Goal: Information Seeking & Learning: Learn about a topic

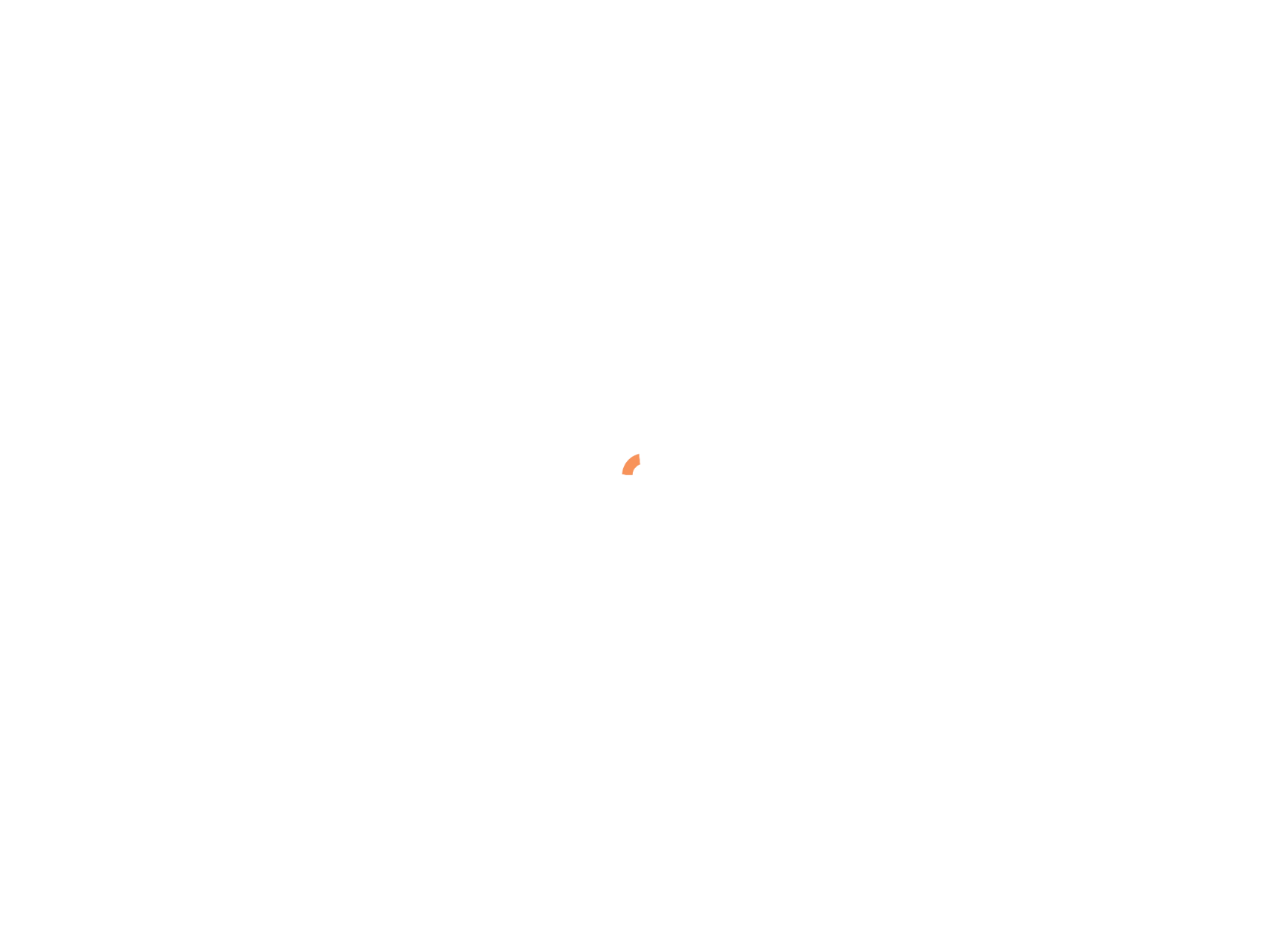
click at [469, 119] on div at bounding box center [644, 476] width 1288 height 951
click at [248, 126] on div at bounding box center [644, 476] width 1288 height 951
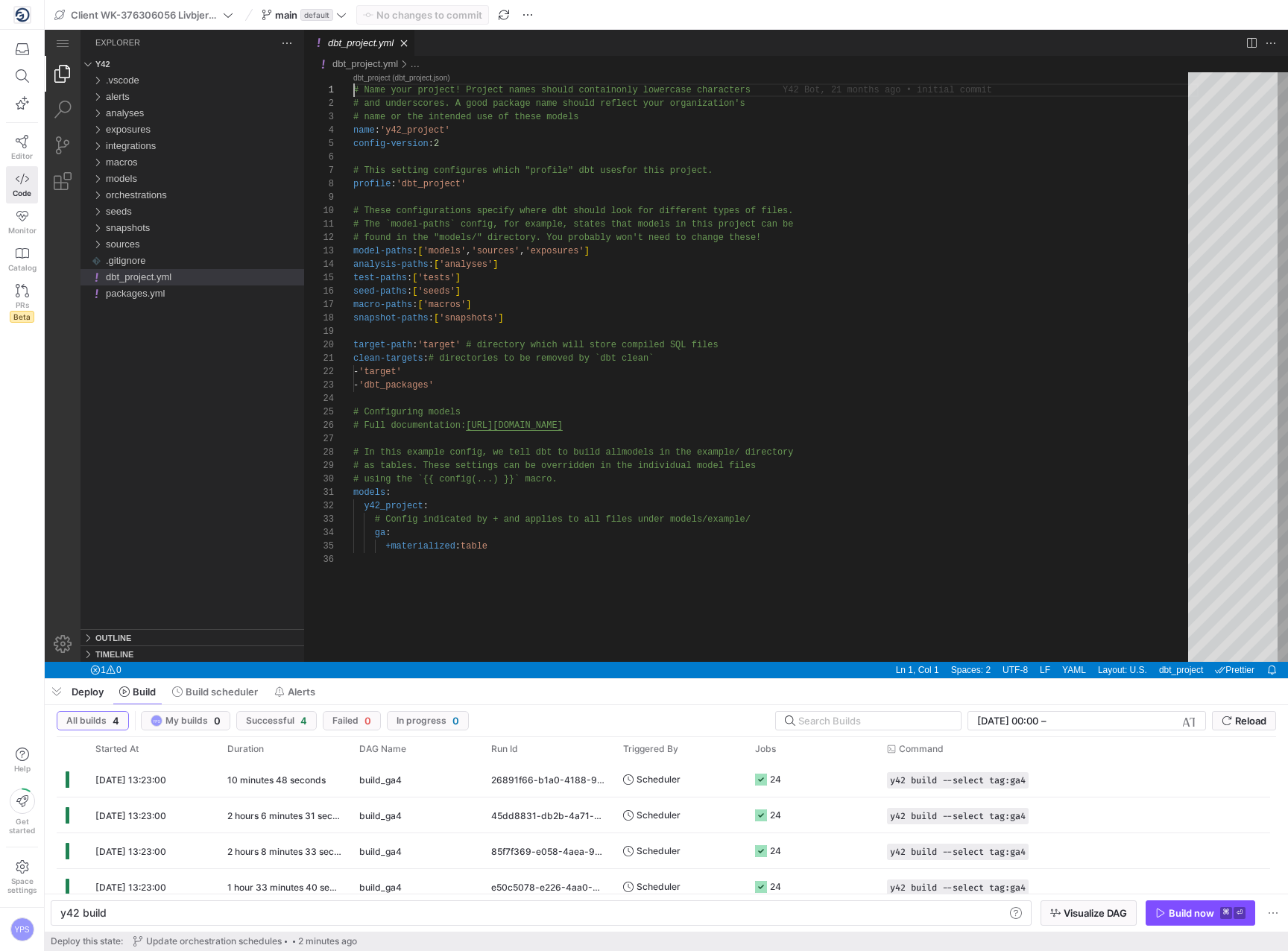
click at [569, 9] on y42-top-nav "Client WK-376306056 Livbjerggaard Entreprenorforretning AS httplivbjerggaardcom…" at bounding box center [666, 15] width 1243 height 30
click at [530, 13] on span "button" at bounding box center [528, 14] width 18 height 18
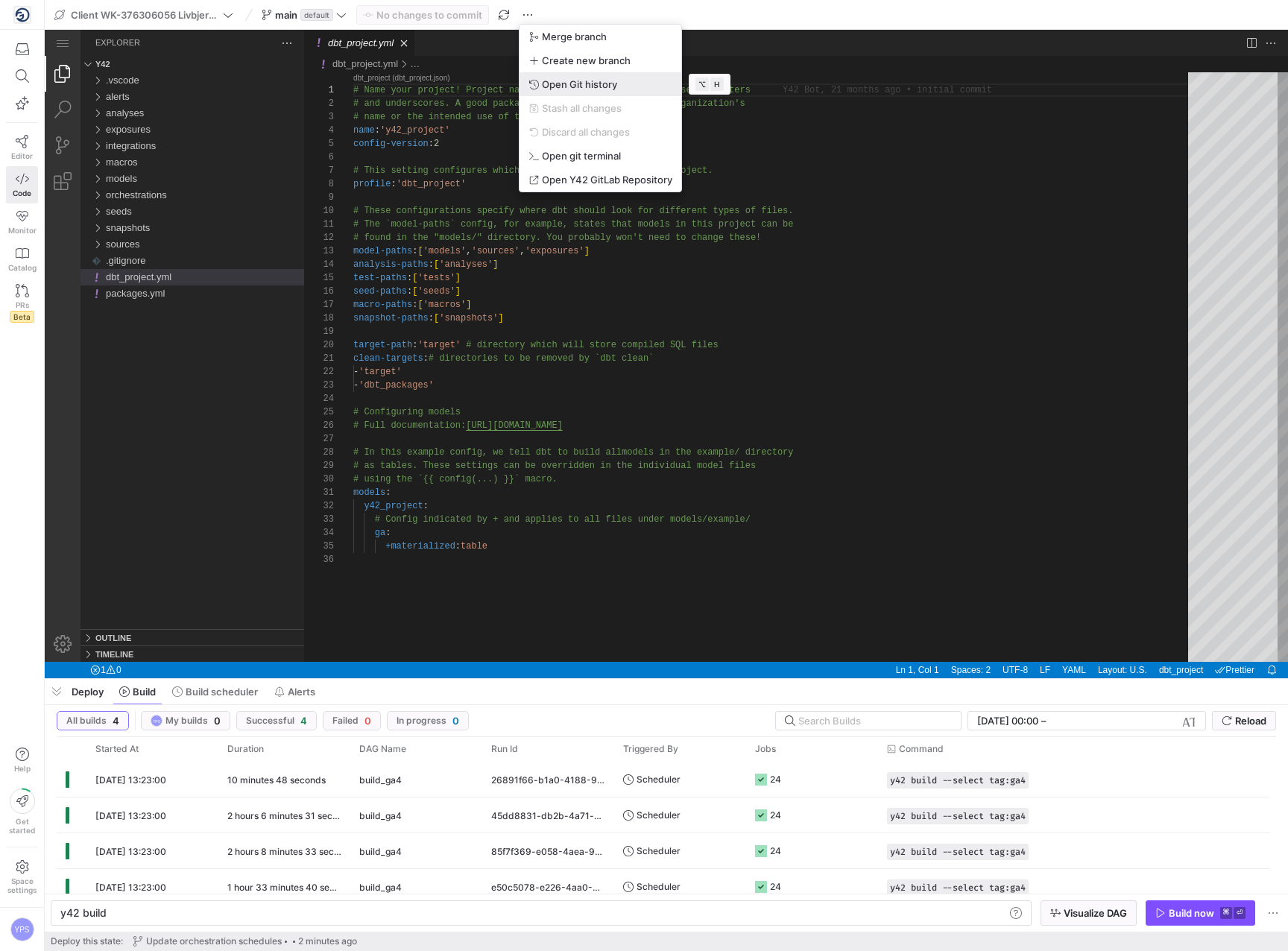
click at [588, 82] on span "Open Git history" at bounding box center [579, 84] width 75 height 12
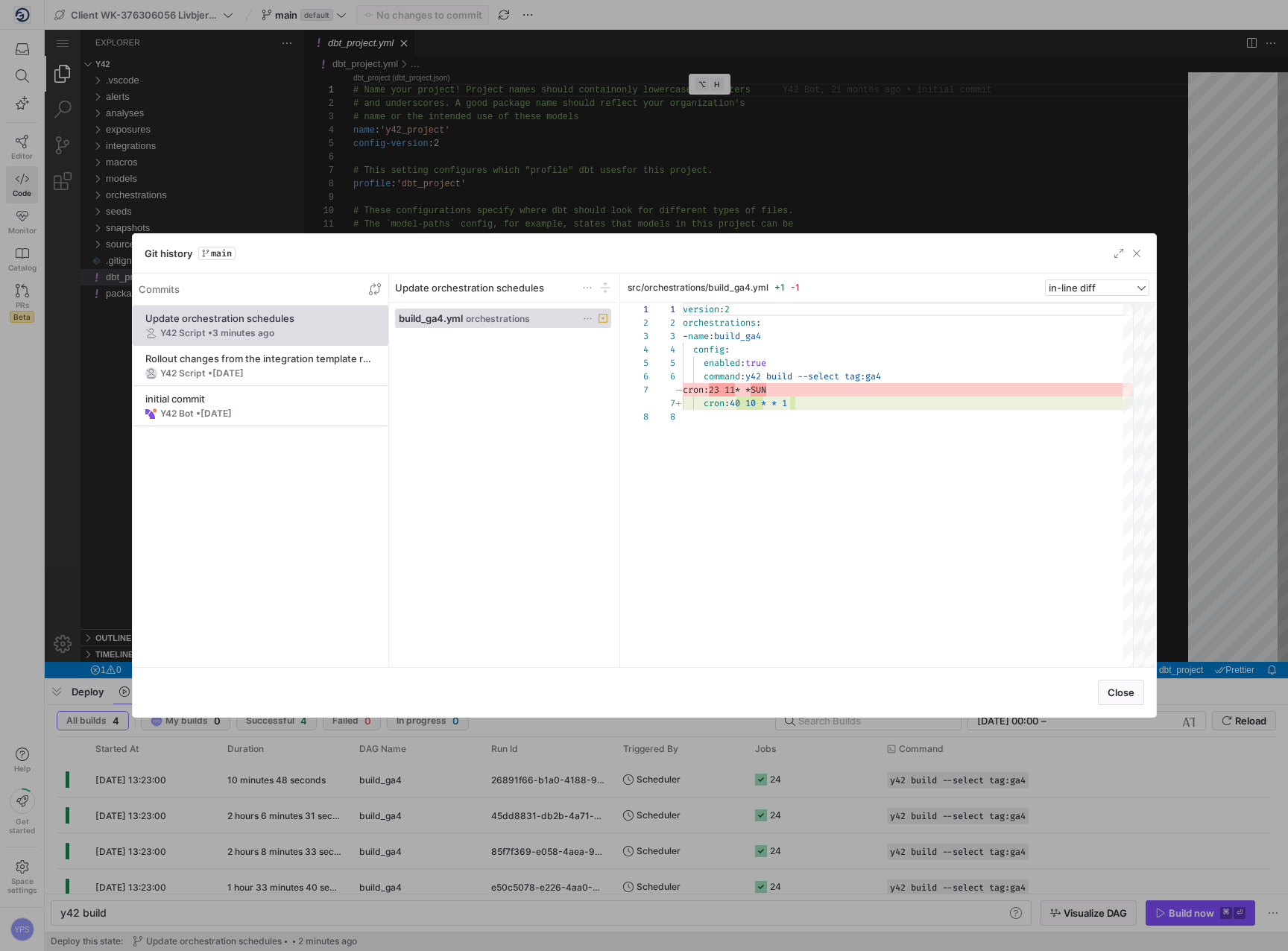
scroll to position [94, 0]
click at [264, 374] on div "Y42 Script • [DATE]" at bounding box center [261, 373] width 231 height 12
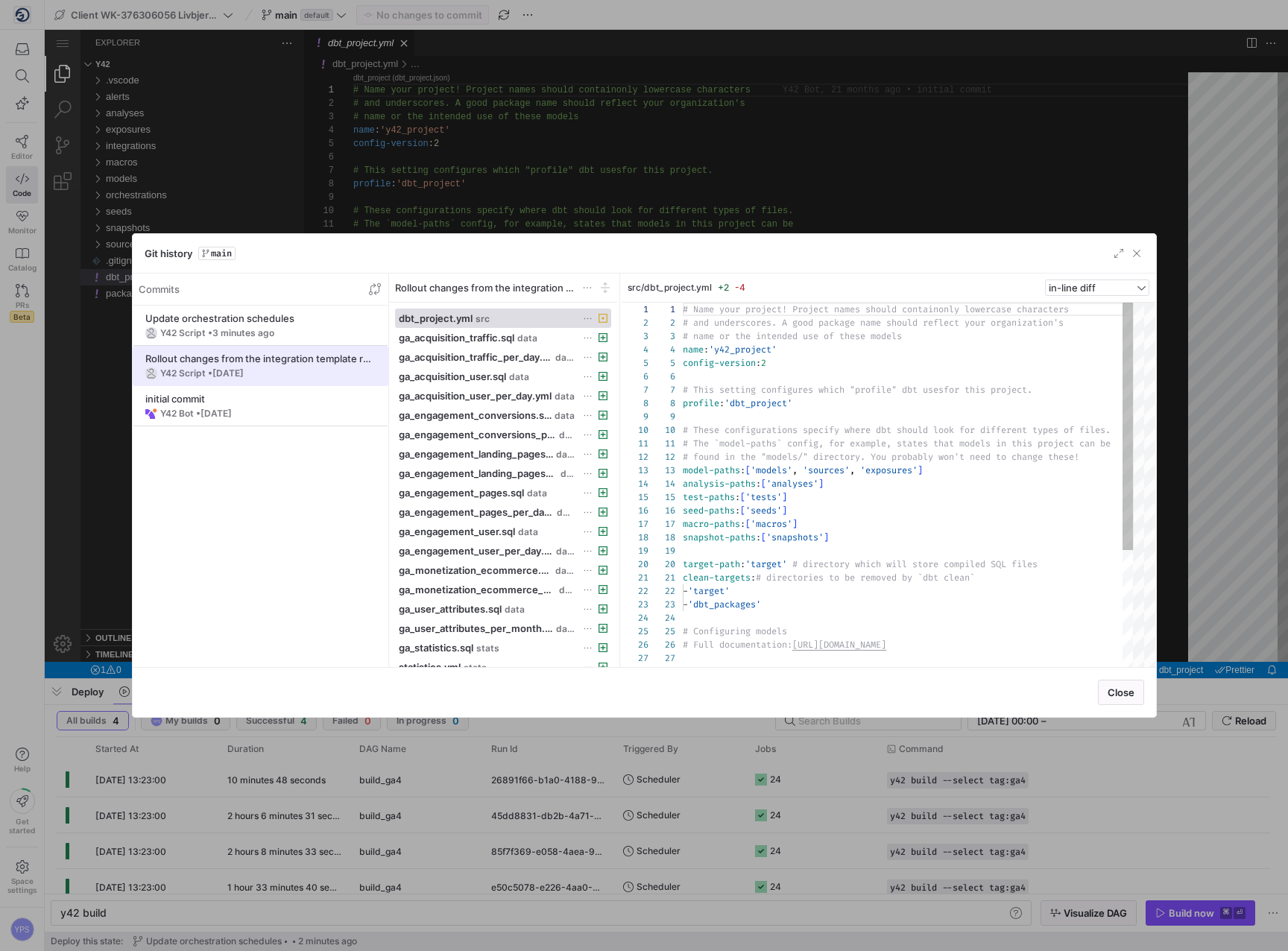
scroll to position [134, 0]
click at [235, 335] on span "3 minutes ago" at bounding box center [243, 333] width 61 height 11
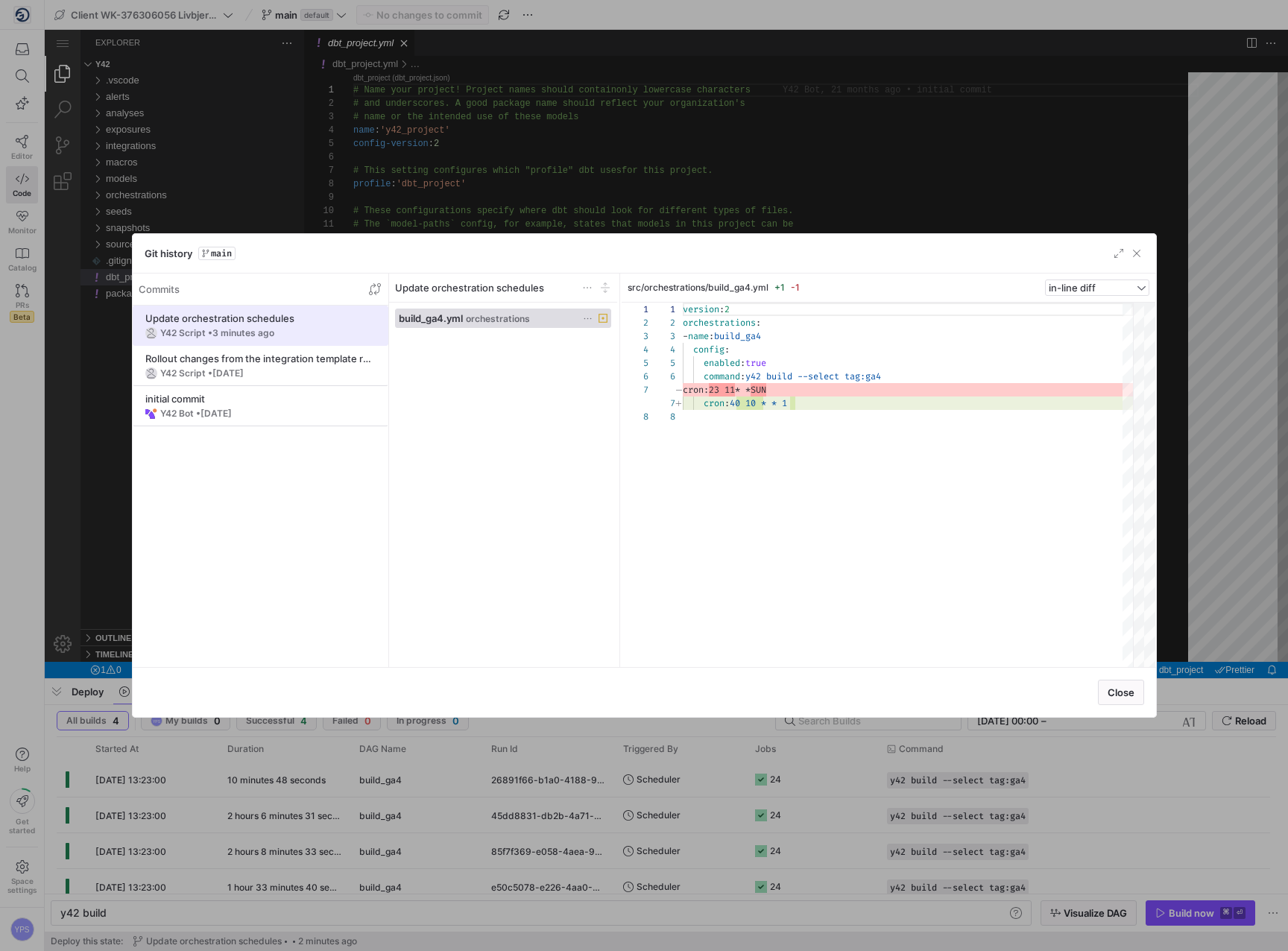
scroll to position [94, 0]
click at [1137, 254] on span "button" at bounding box center [1137, 253] width 15 height 15
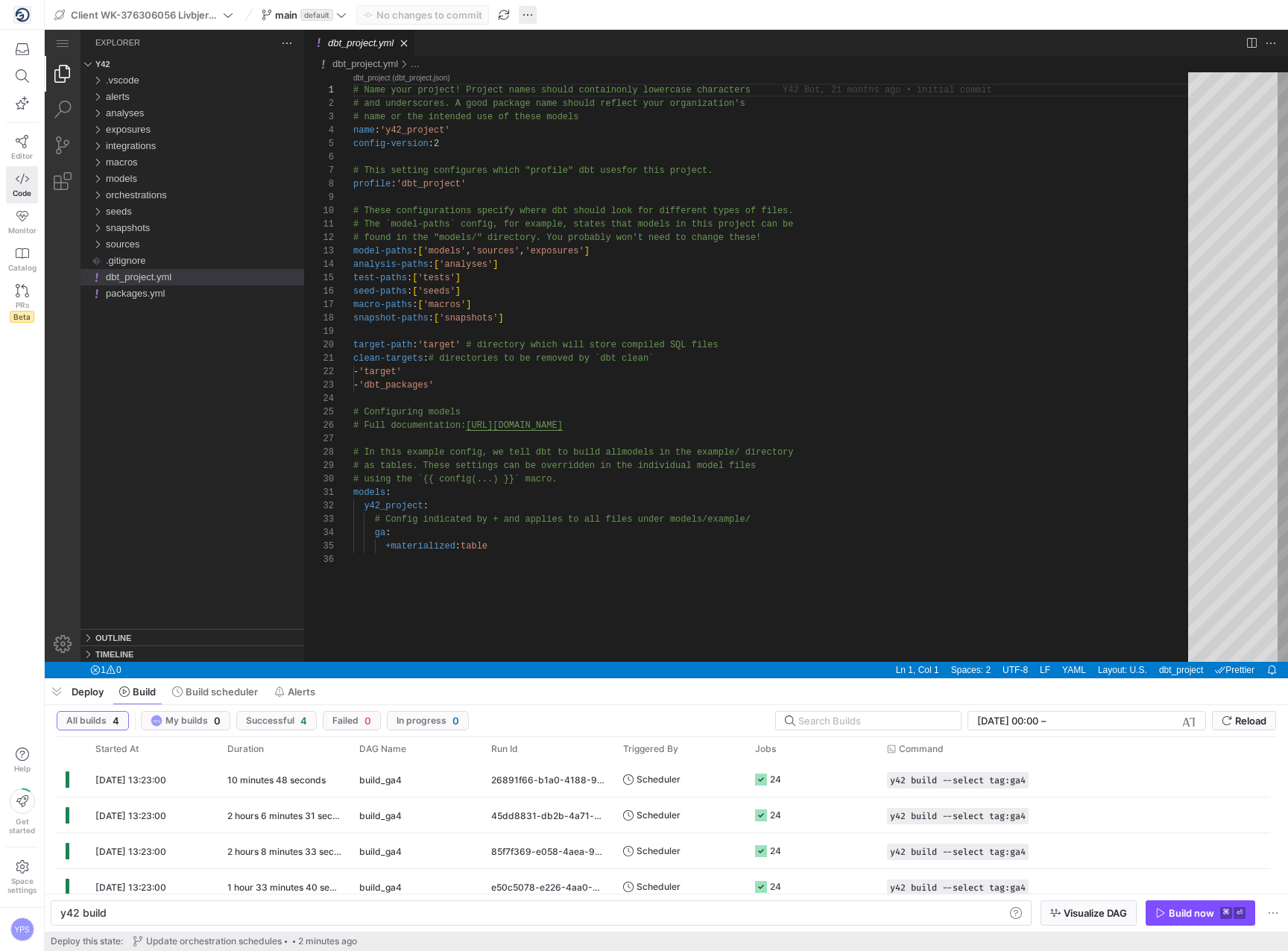
click at [530, 22] on span "button" at bounding box center [528, 14] width 18 height 18
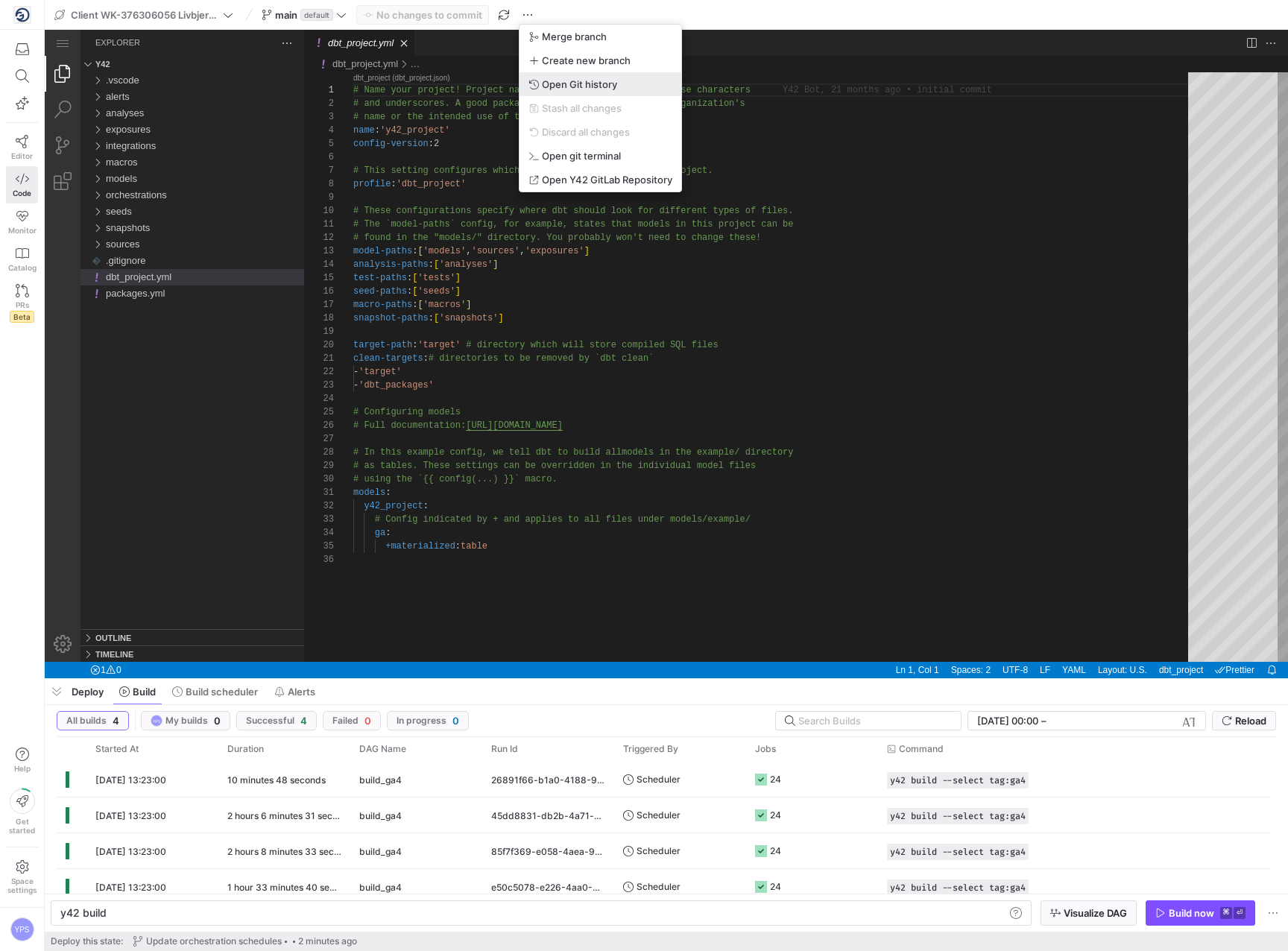
click at [582, 79] on span "Open Git history" at bounding box center [579, 84] width 75 height 12
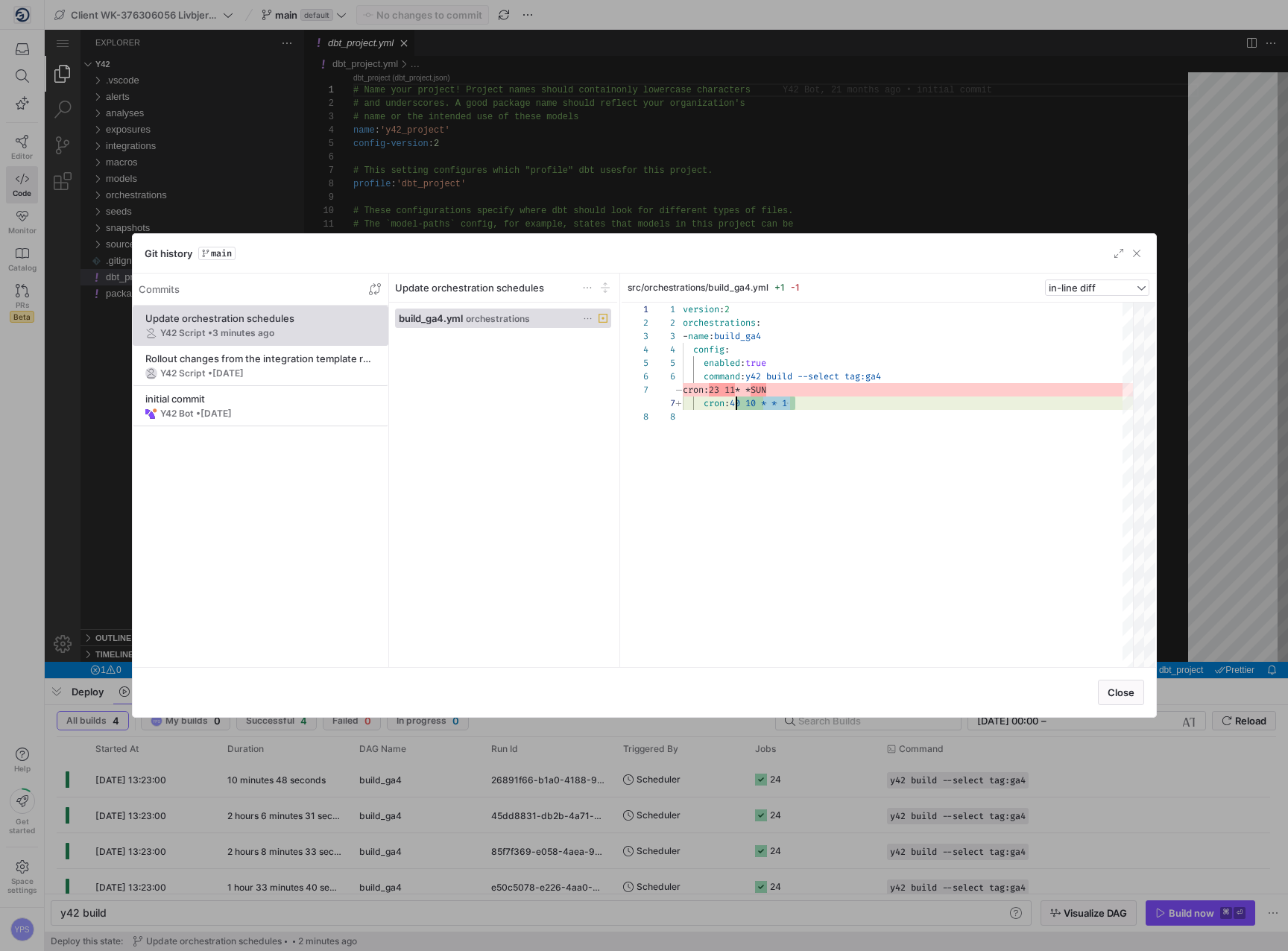
scroll to position [81, 54]
drag, startPoint x: 798, startPoint y: 403, endPoint x: 738, endPoint y: 409, distance: 60.3
click at [738, 408] on div "version : 2 orchestrations : - name : build_ga4 config : enabled : true command…" at bounding box center [908, 485] width 450 height 365
click at [814, 83] on div at bounding box center [644, 476] width 1288 height 951
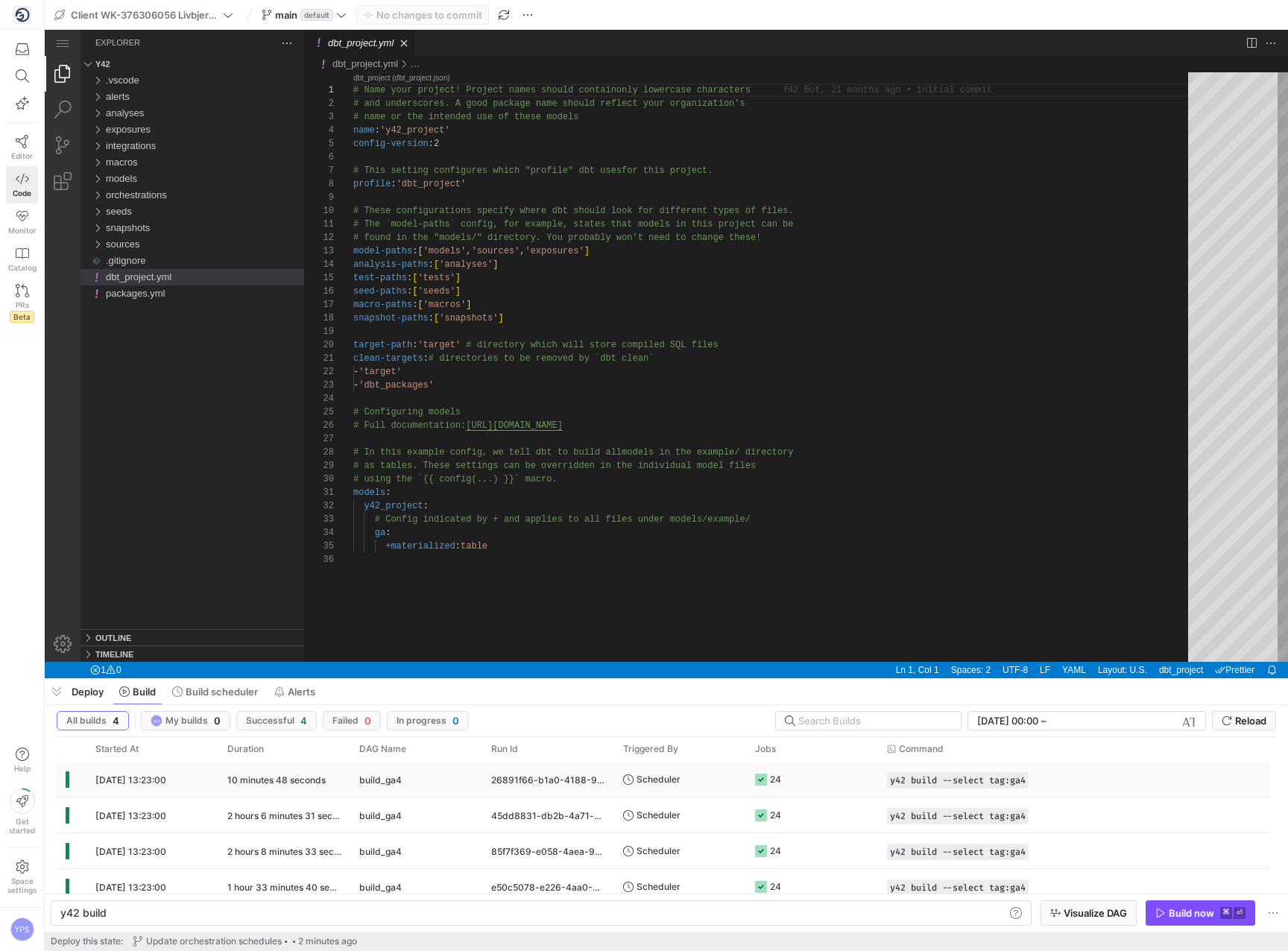
click at [487, 787] on div "26891f66-b1a0-4188-9a72-8eb359099b43" at bounding box center [548, 780] width 132 height 35
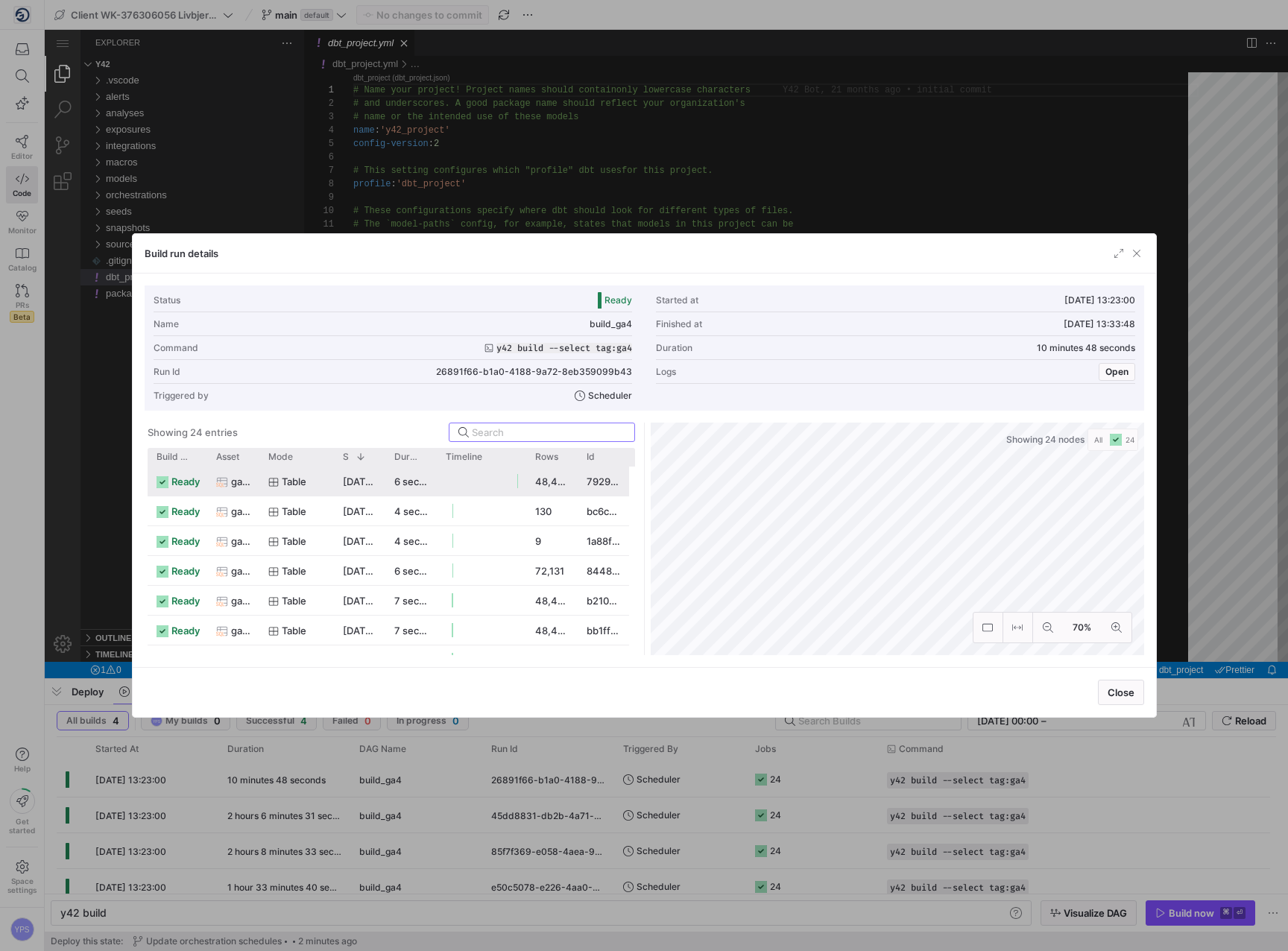
click at [484, 475] on y42-job-duration-timeline-cell-renderer at bounding box center [481, 481] width 72 height 28
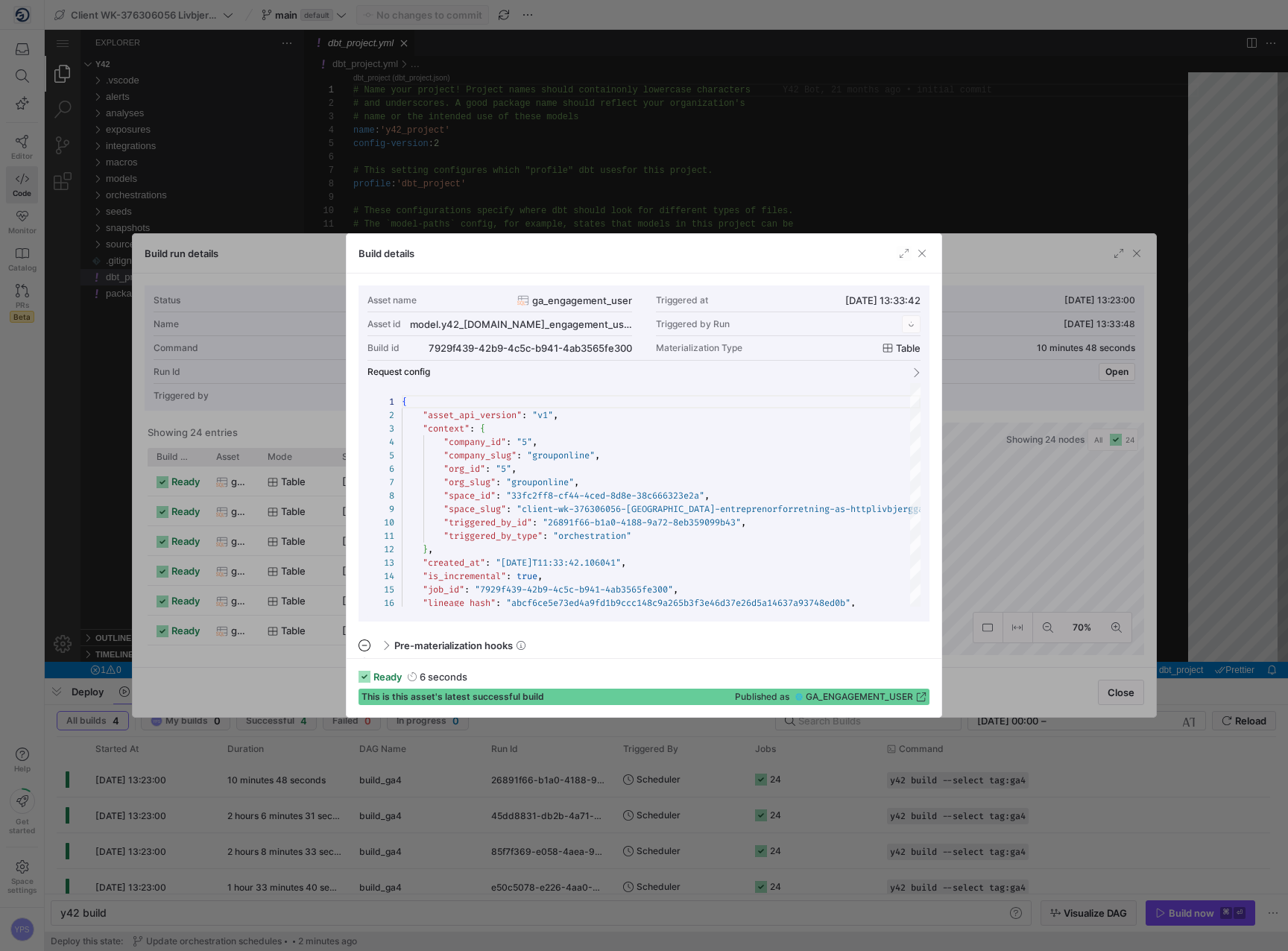
scroll to position [134, 0]
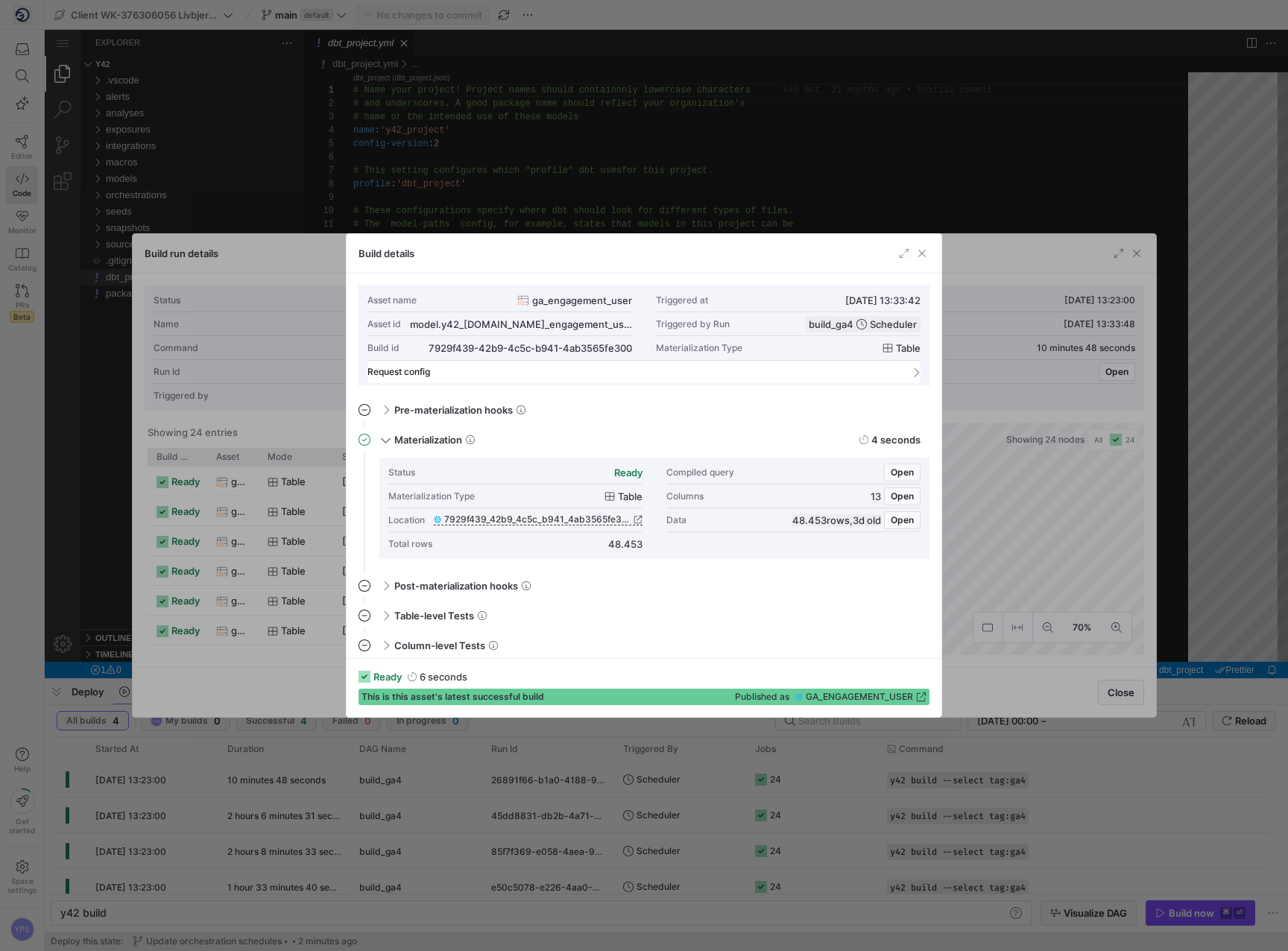
click at [430, 377] on mat-panel-title "Request config" at bounding box center [635, 371] width 535 height 10
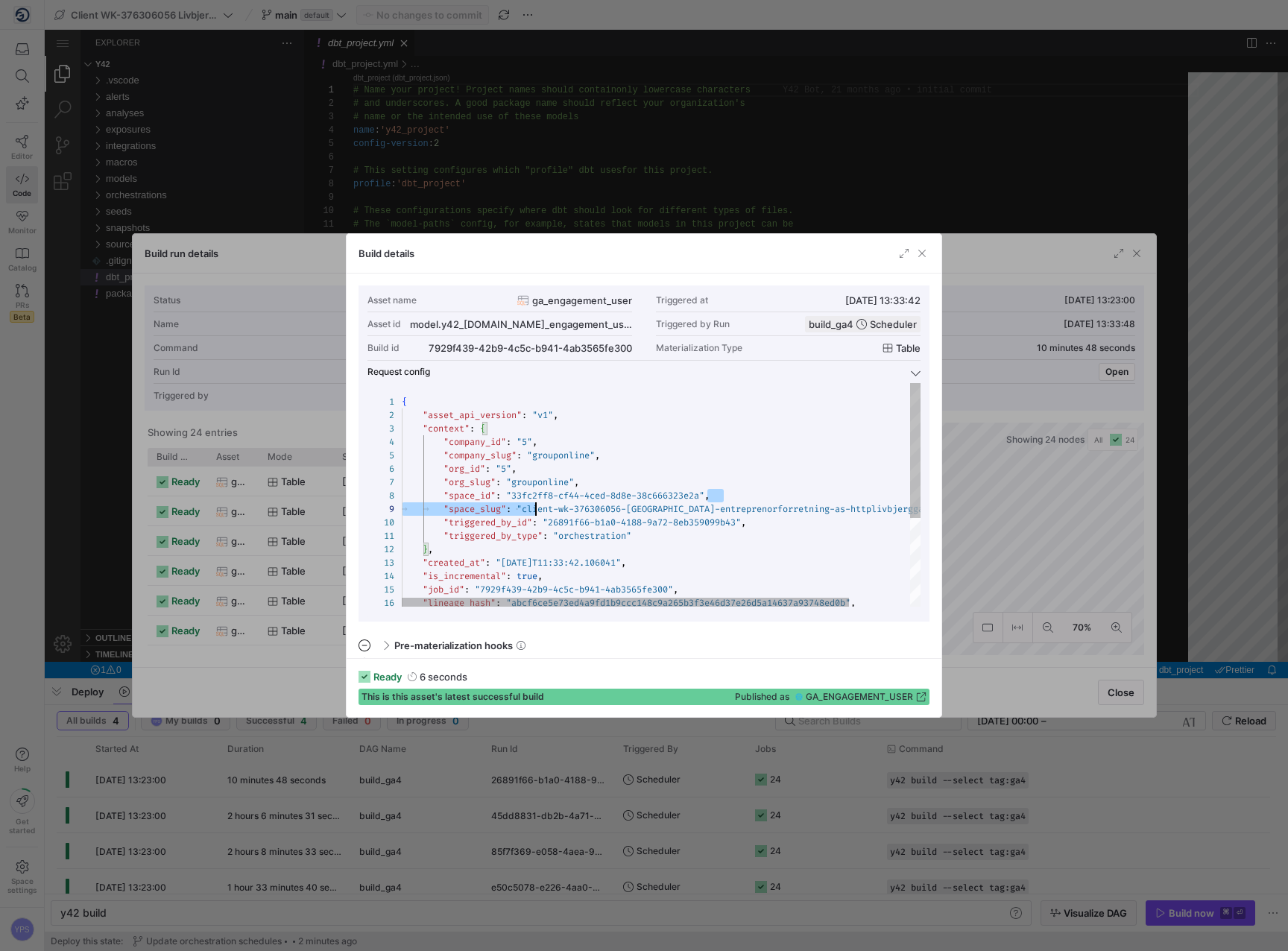
scroll to position [94, 113]
drag, startPoint x: 708, startPoint y: 493, endPoint x: 514, endPoint y: 499, distance: 194.1
click at [514, 499] on div "{ "asset_api_version" : "v1" , "context" : { "company_id" : "5" , "company_slug…" at bounding box center [697, 568] width 590 height 369
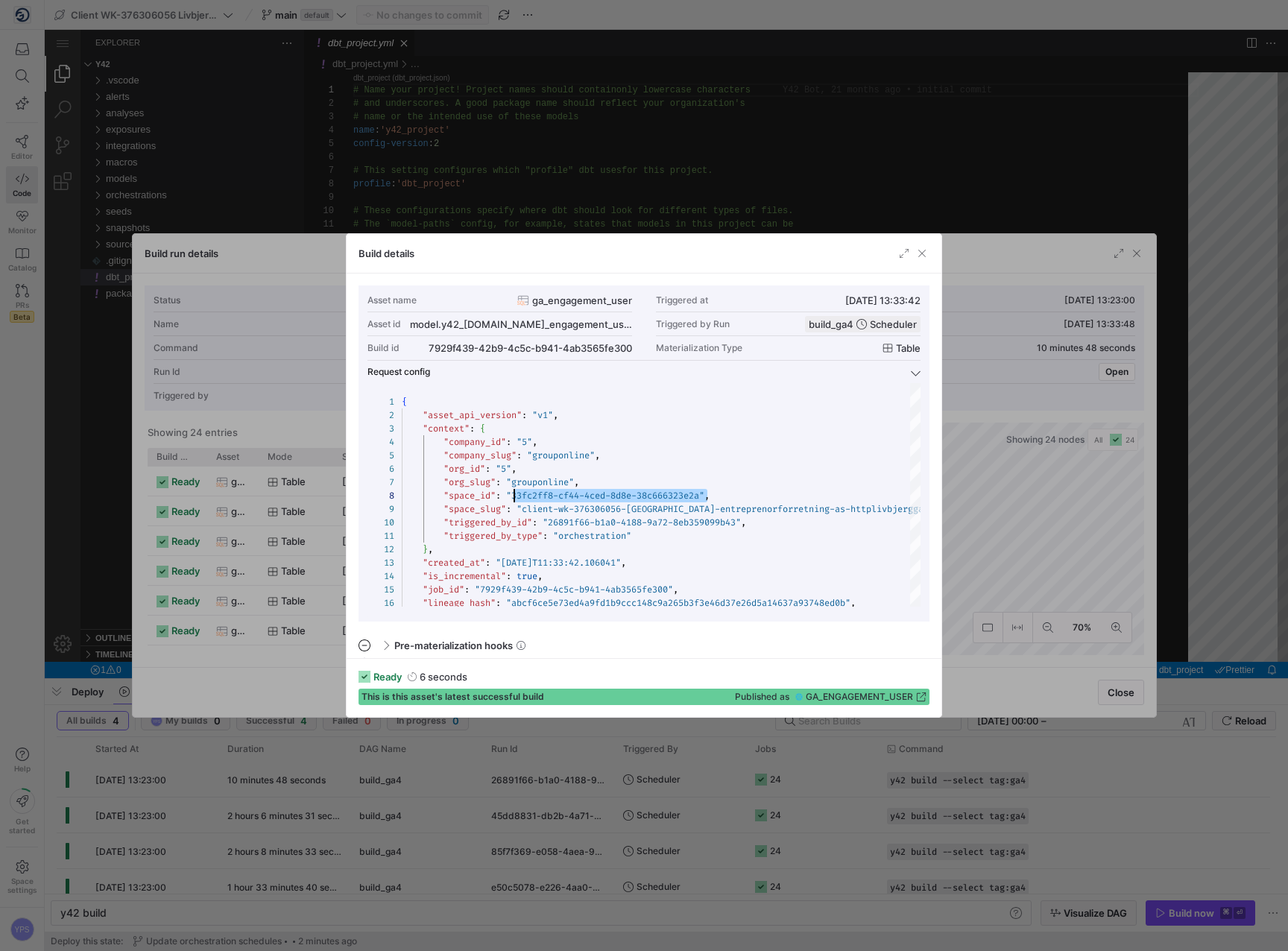
click at [883, 174] on div at bounding box center [644, 476] width 1288 height 951
